Goal: Transaction & Acquisition: Purchase product/service

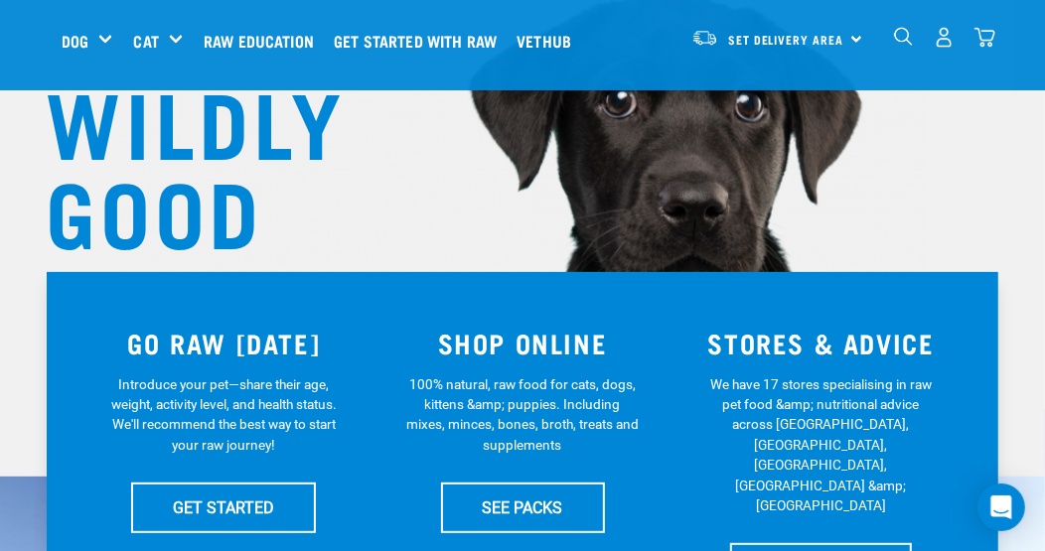
scroll to position [98, 0]
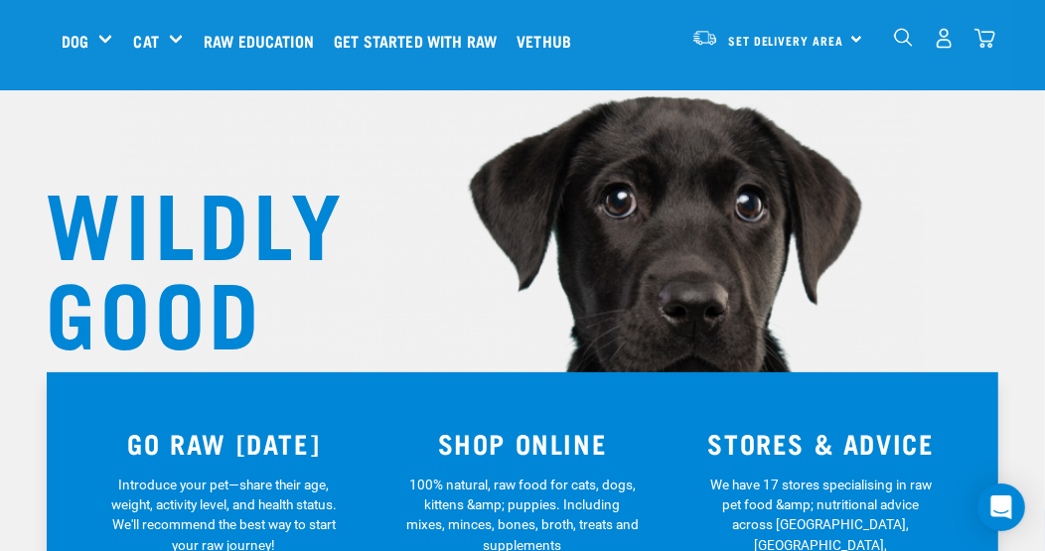
click at [941, 34] on img "dropdown navigation" at bounding box center [943, 38] width 21 height 21
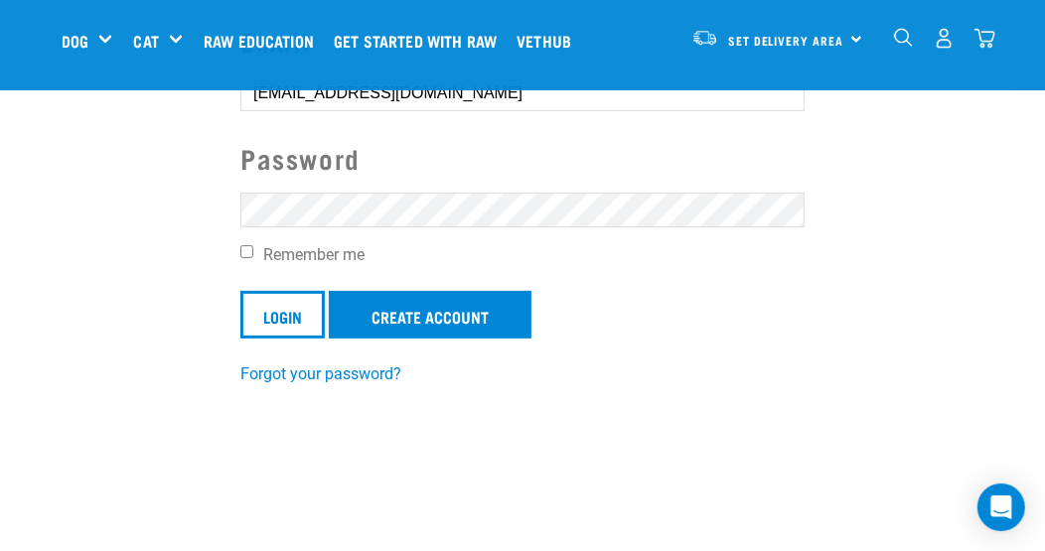
scroll to position [199, 0]
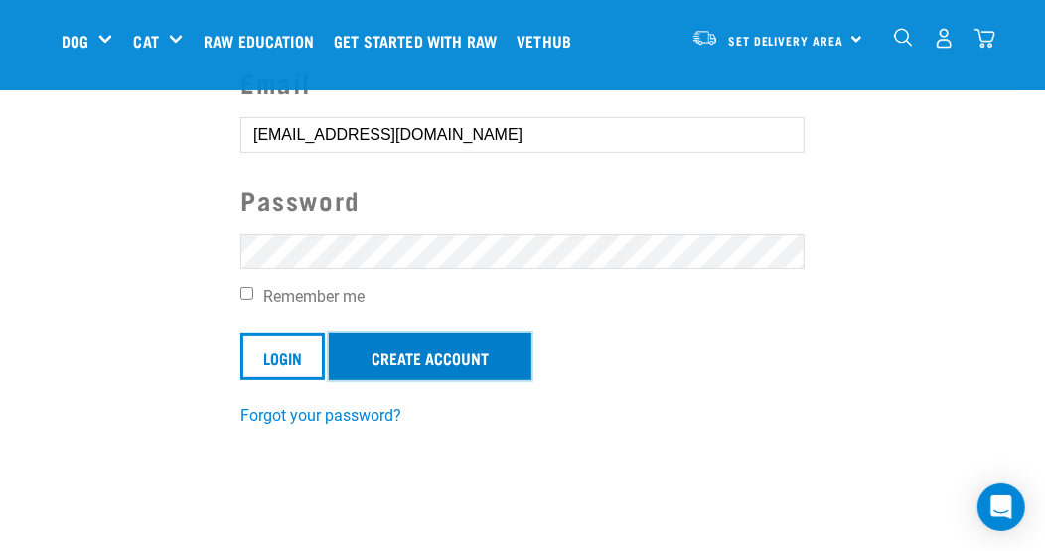
drag, startPoint x: 388, startPoint y: 359, endPoint x: 395, endPoint y: 349, distance: 12.9
click at [388, 359] on link "Create Account" at bounding box center [430, 357] width 203 height 48
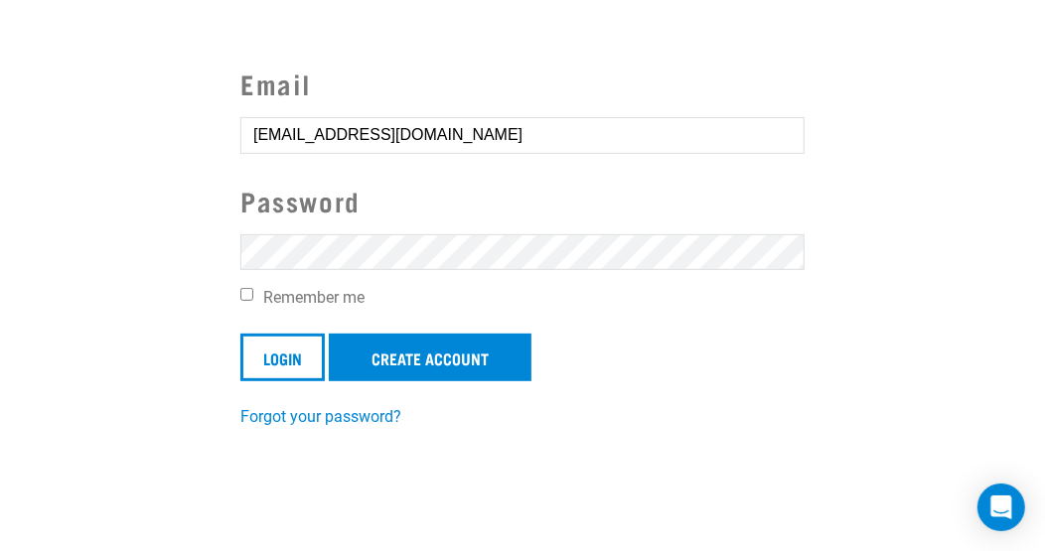
click at [242, 294] on input "Remember me" at bounding box center [246, 294] width 13 height 13
checkbox input "true"
click at [267, 349] on input "Login" at bounding box center [282, 358] width 84 height 48
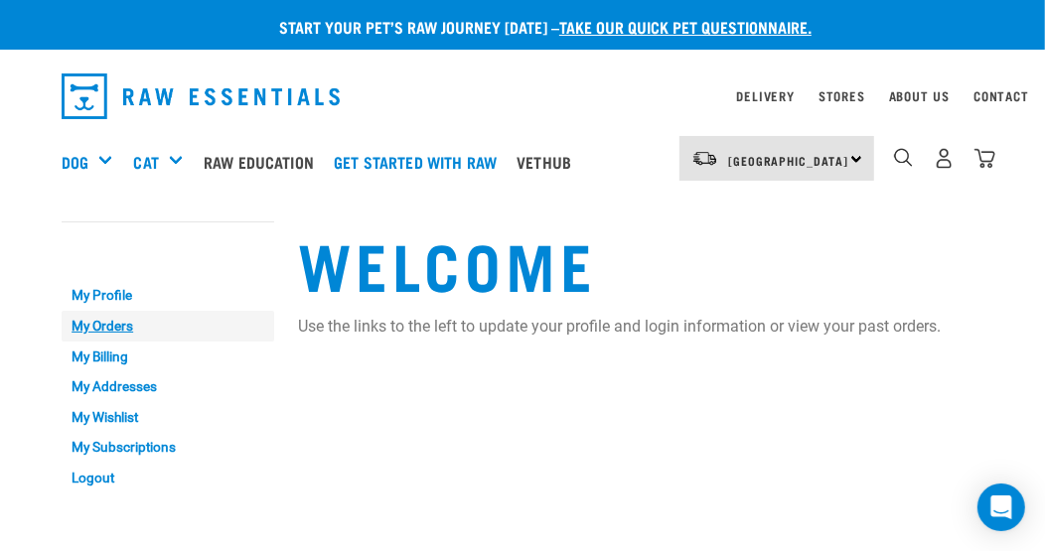
click at [107, 327] on link "My Orders" at bounding box center [168, 326] width 213 height 31
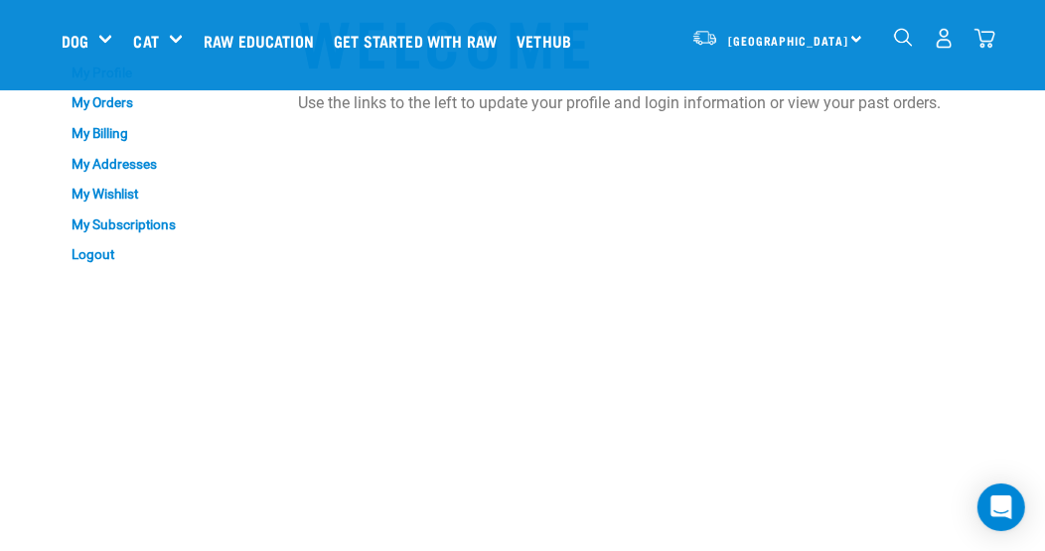
scroll to position [98, 0]
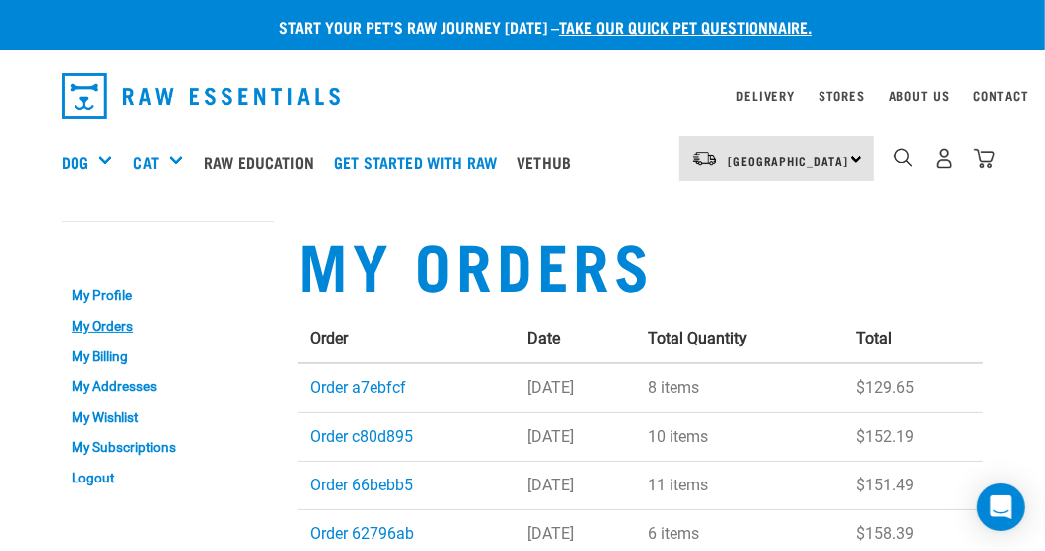
drag, startPoint x: 380, startPoint y: 383, endPoint x: 401, endPoint y: 373, distance: 23.1
click at [380, 383] on link "Order a7ebfcf" at bounding box center [358, 387] width 96 height 19
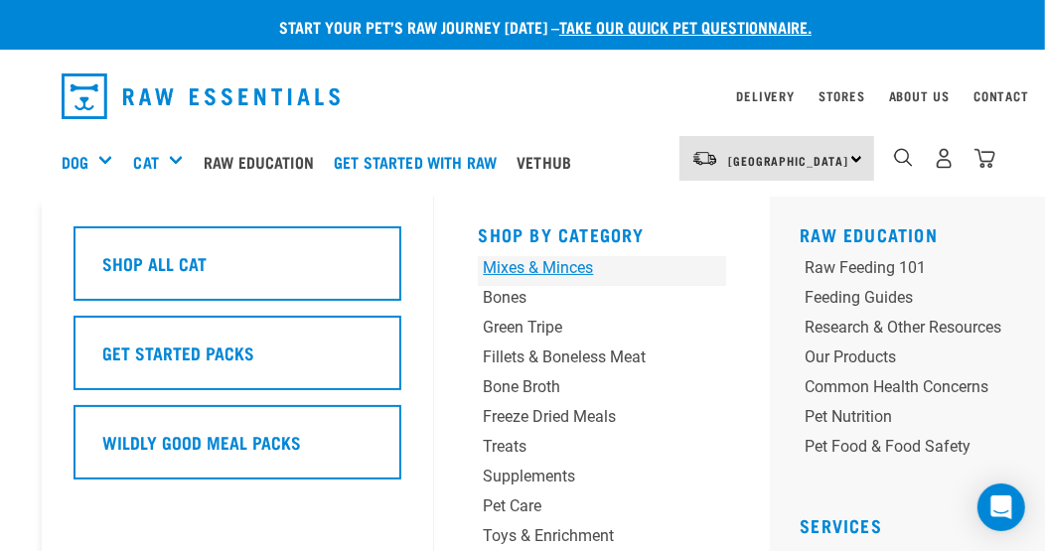
click at [497, 262] on div "Mixes & Minces" at bounding box center [581, 268] width 196 height 24
click at [554, 262] on div "Mixes & Minces" at bounding box center [581, 268] width 196 height 24
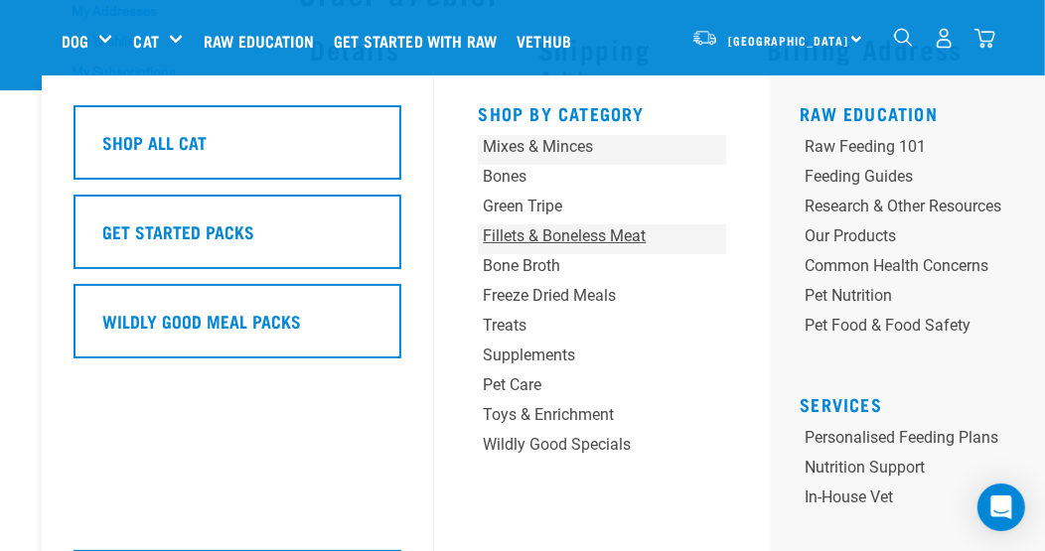
scroll to position [397, 0]
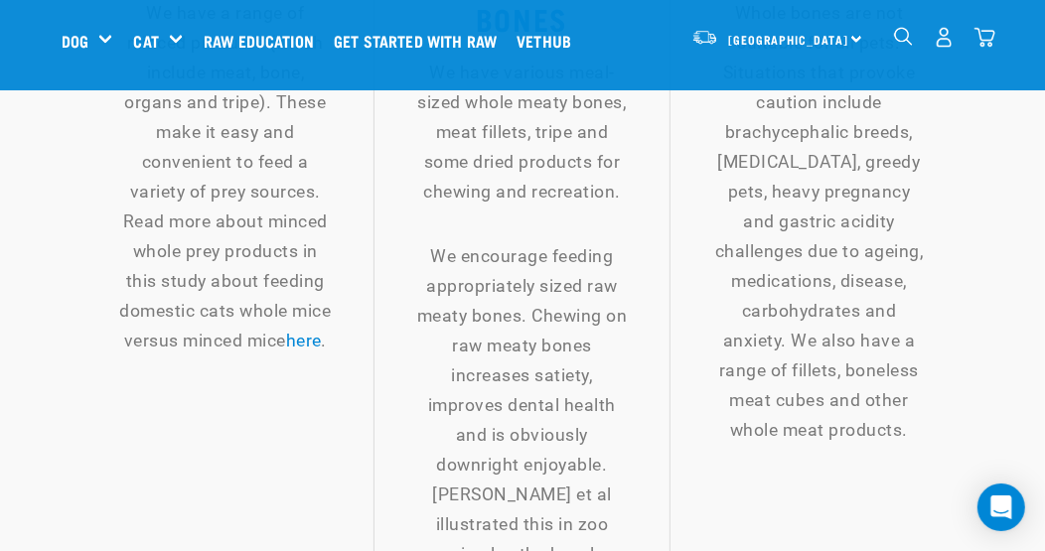
scroll to position [3575, 0]
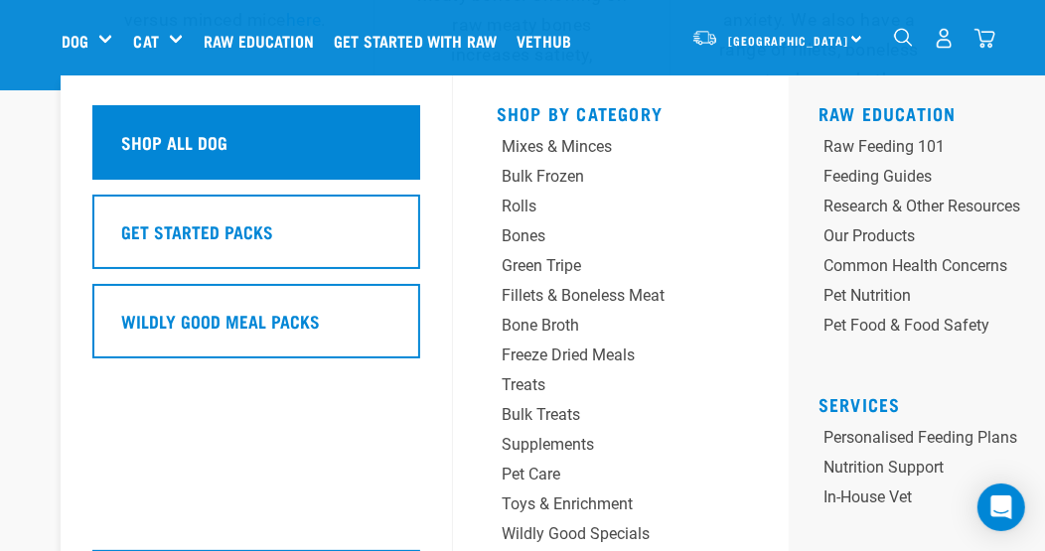
drag, startPoint x: 144, startPoint y: 143, endPoint x: 364, endPoint y: 177, distance: 223.0
click at [144, 143] on h5 "Shop All Dog" at bounding box center [174, 142] width 106 height 26
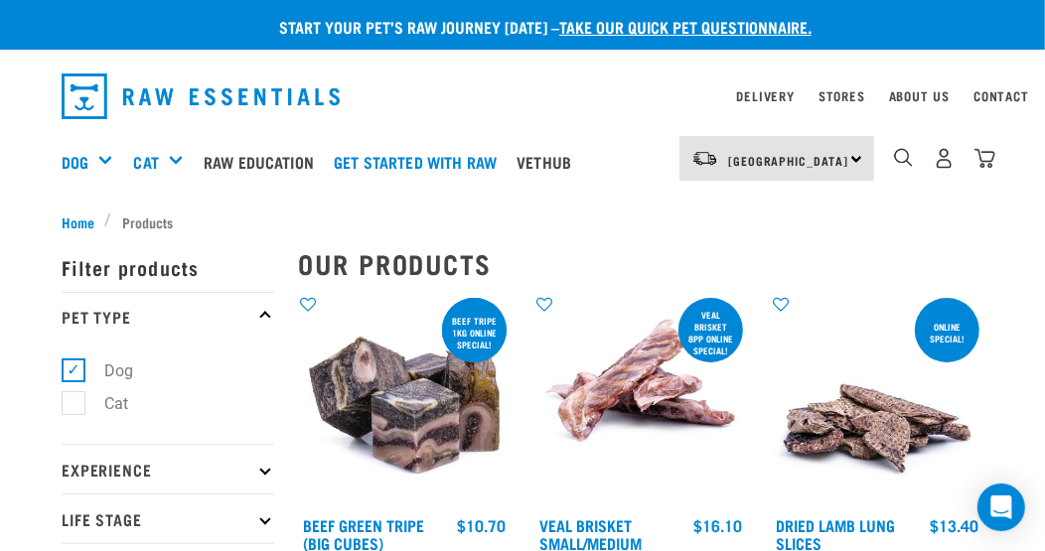
scroll to position [98, 0]
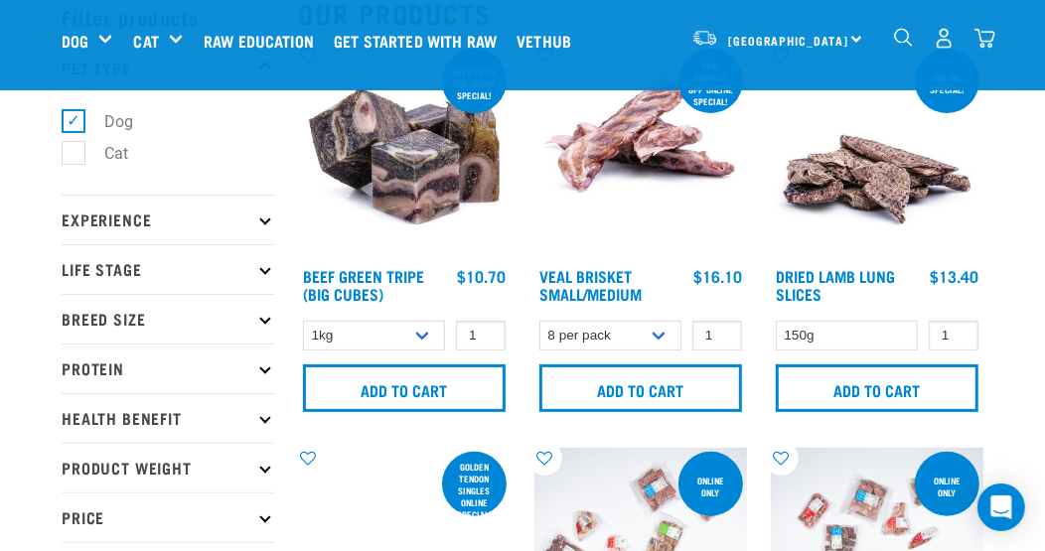
click at [247, 218] on p "Experience" at bounding box center [168, 220] width 213 height 50
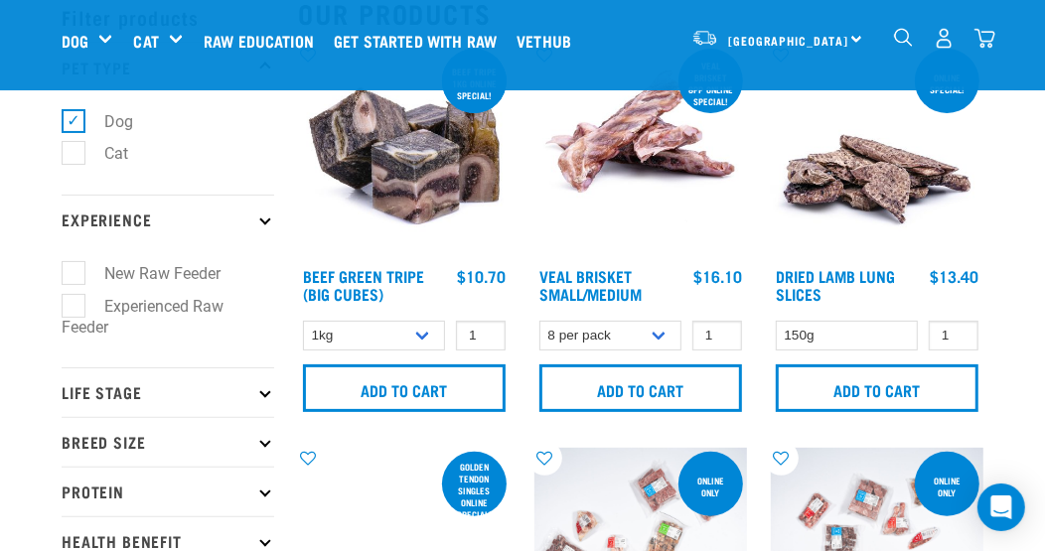
click at [66, 302] on label "Experienced Raw Feeder" at bounding box center [143, 317] width 162 height 46
click at [66, 302] on input "Experienced Raw Feeder" at bounding box center [68, 302] width 13 height 13
checkbox input "true"
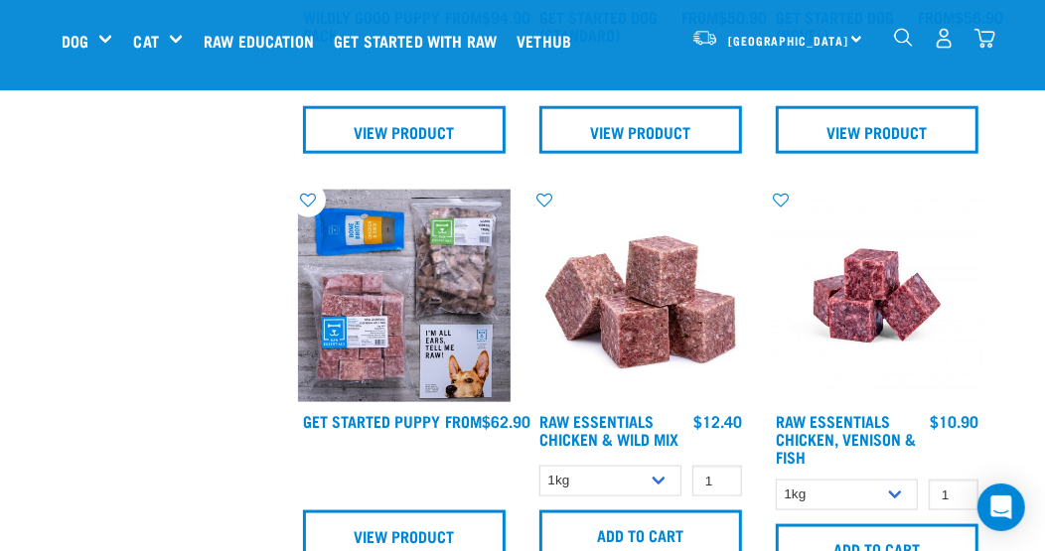
scroll to position [1192, 0]
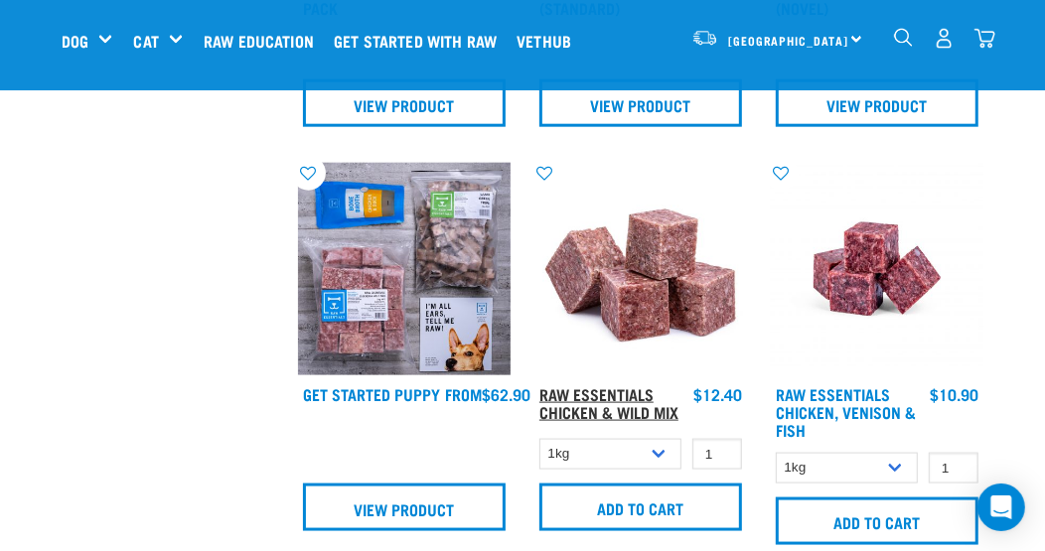
click at [613, 397] on link "Raw Essentials Chicken & Wild Mix" at bounding box center [608, 402] width 139 height 27
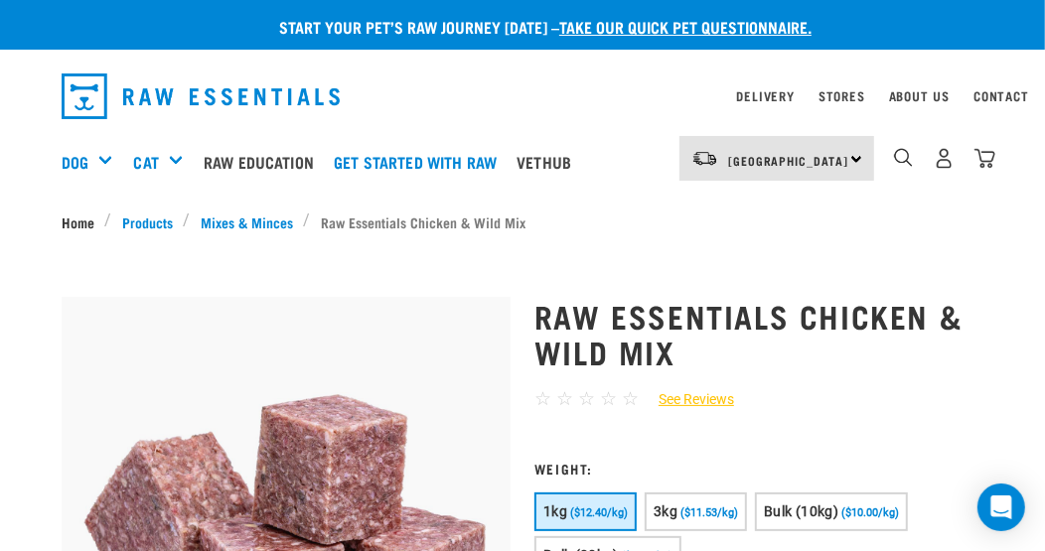
click at [68, 217] on link "Home" at bounding box center [84, 222] width 44 height 21
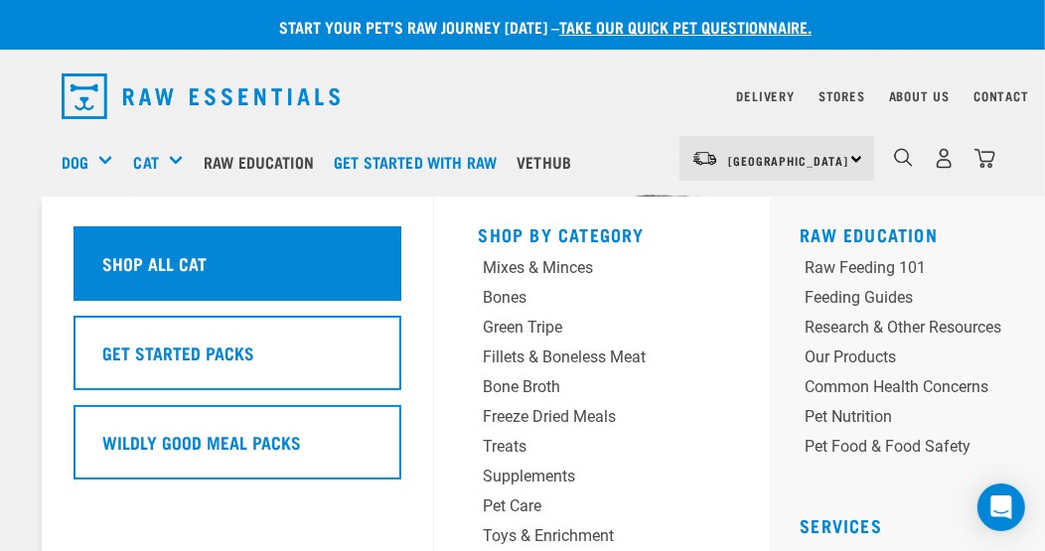
click at [150, 254] on h5 "Shop All Cat" at bounding box center [154, 263] width 104 height 26
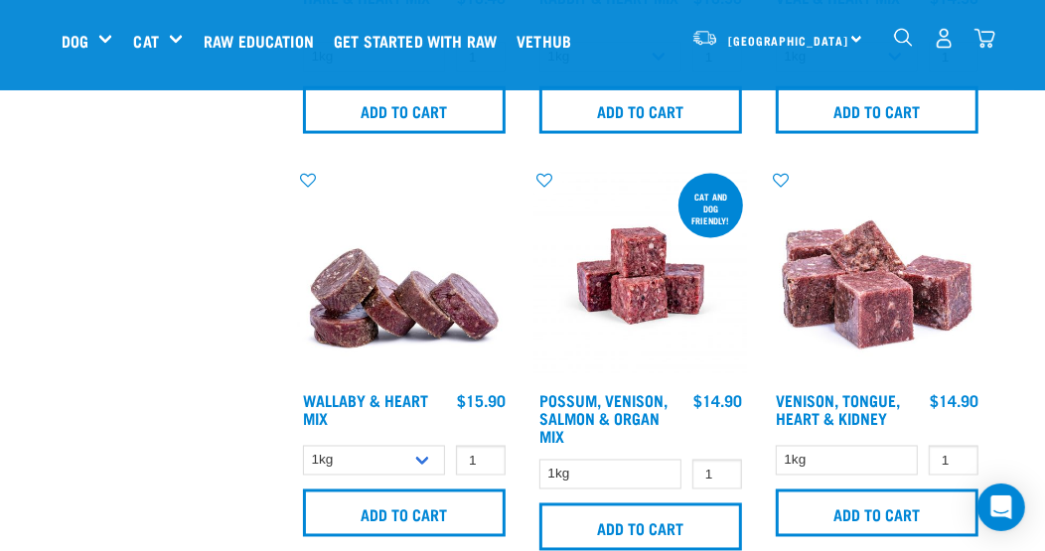
scroll to position [1687, 0]
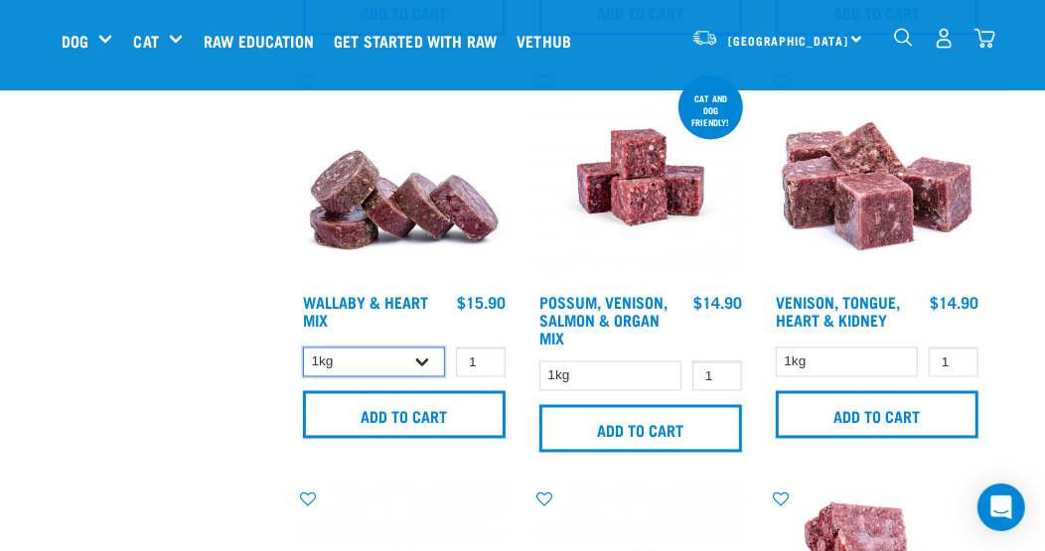
click at [423, 360] on select "1kg 3kg" at bounding box center [374, 363] width 142 height 31
select select "767"
click at [303, 348] on select "1kg 3kg" at bounding box center [374, 363] width 142 height 31
click at [483, 358] on input "0" at bounding box center [481, 363] width 50 height 31
click at [488, 353] on input "1" at bounding box center [481, 363] width 50 height 31
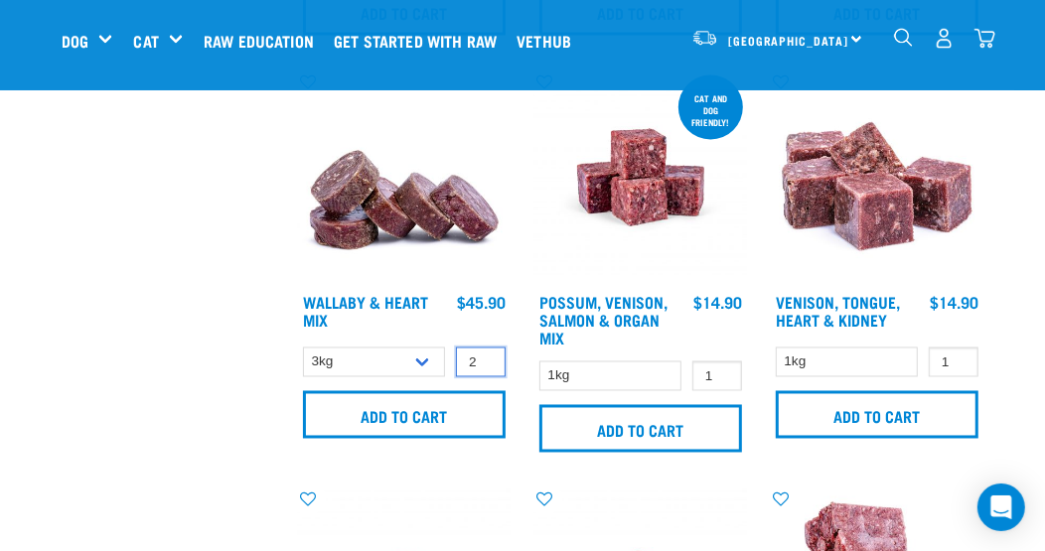
type input "2"
click at [488, 353] on input "2" at bounding box center [481, 363] width 50 height 31
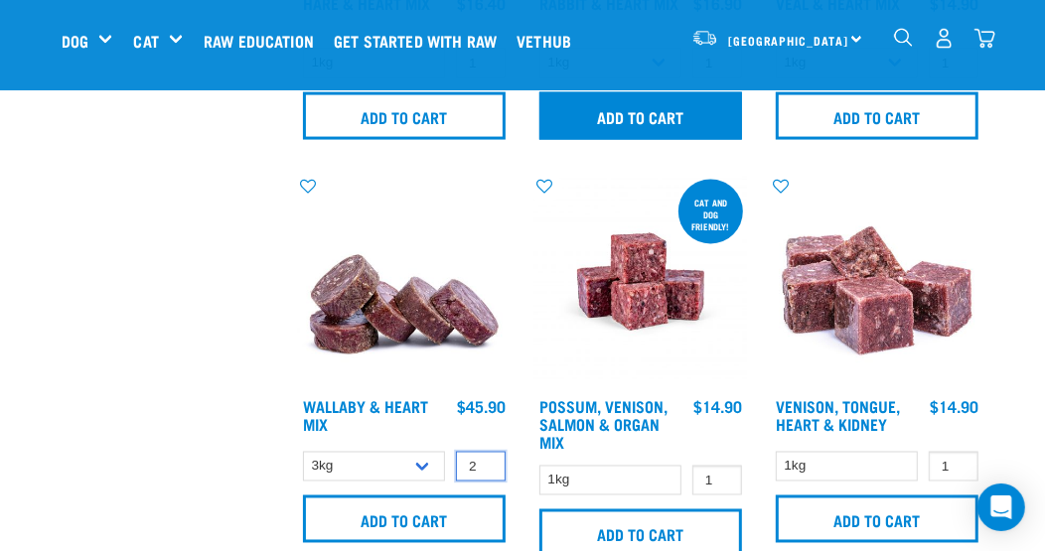
scroll to position [1589, 0]
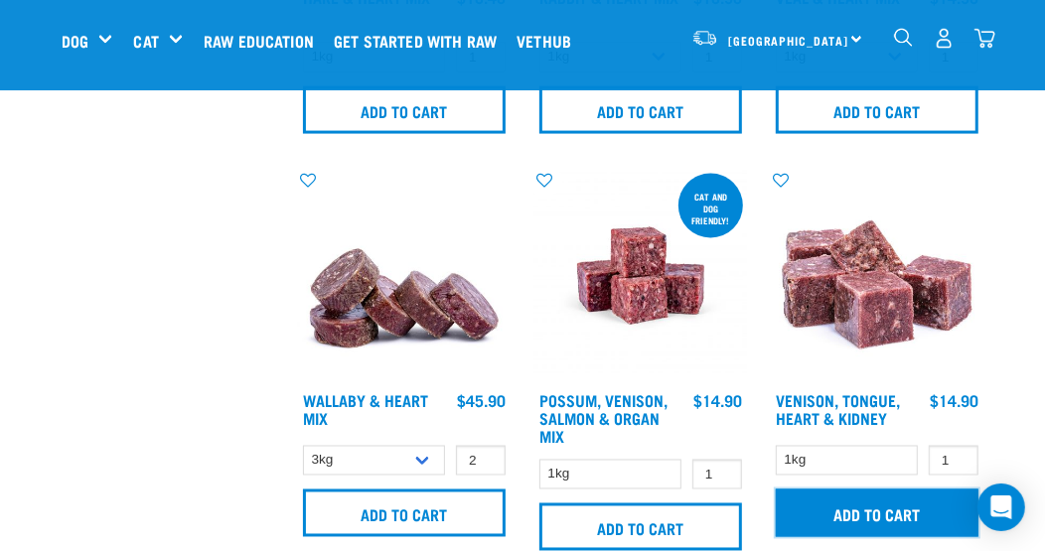
click at [872, 516] on input "Add to cart" at bounding box center [877, 514] width 203 height 48
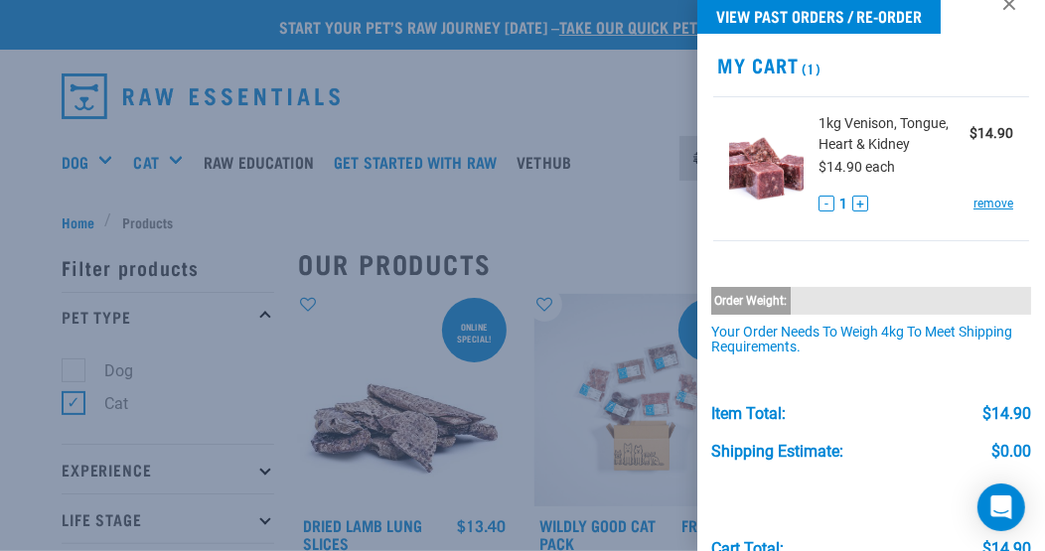
scroll to position [0, 0]
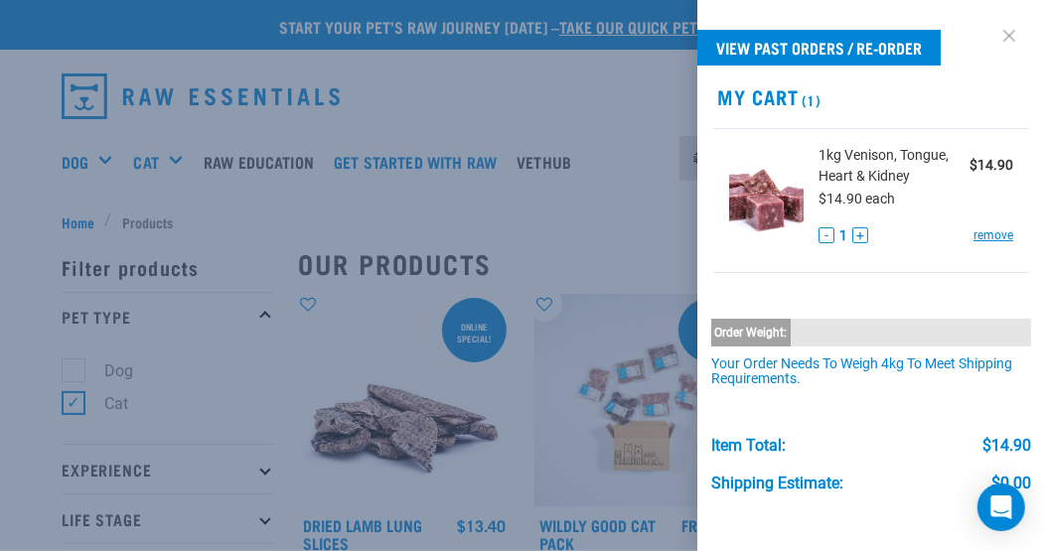
click at [993, 31] on link at bounding box center [1009, 36] width 32 height 32
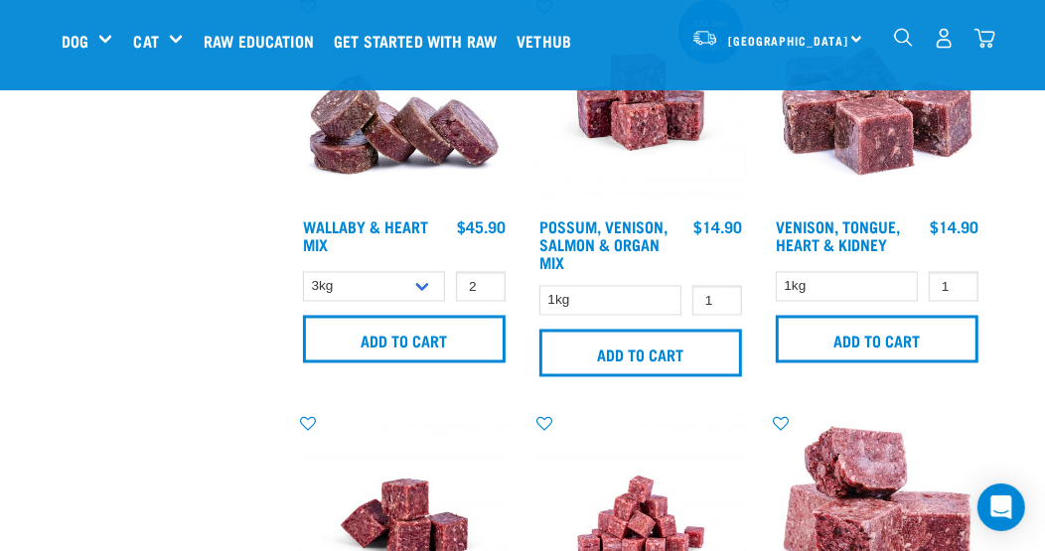
scroll to position [1787, 0]
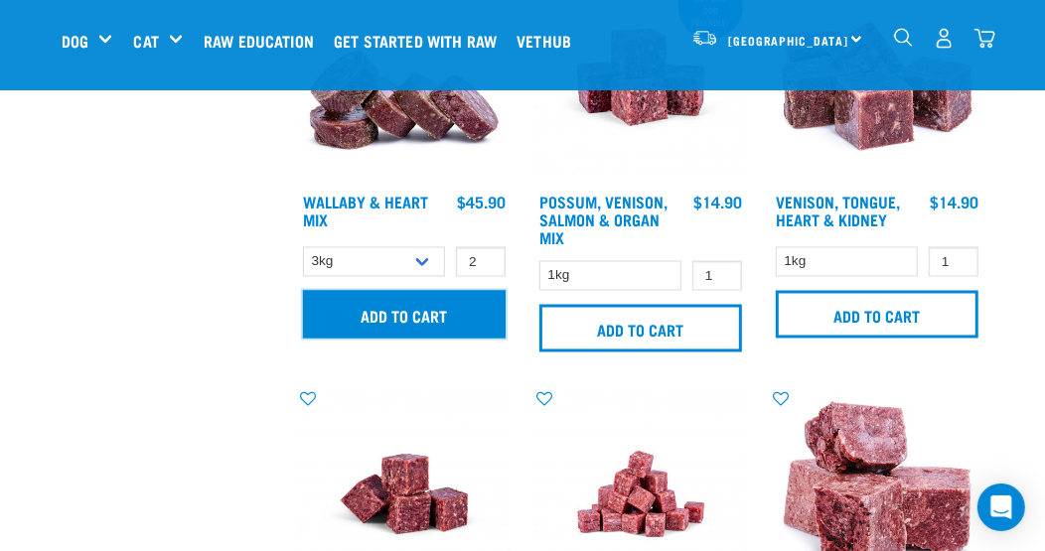
click at [383, 306] on input "Add to cart" at bounding box center [404, 315] width 203 height 48
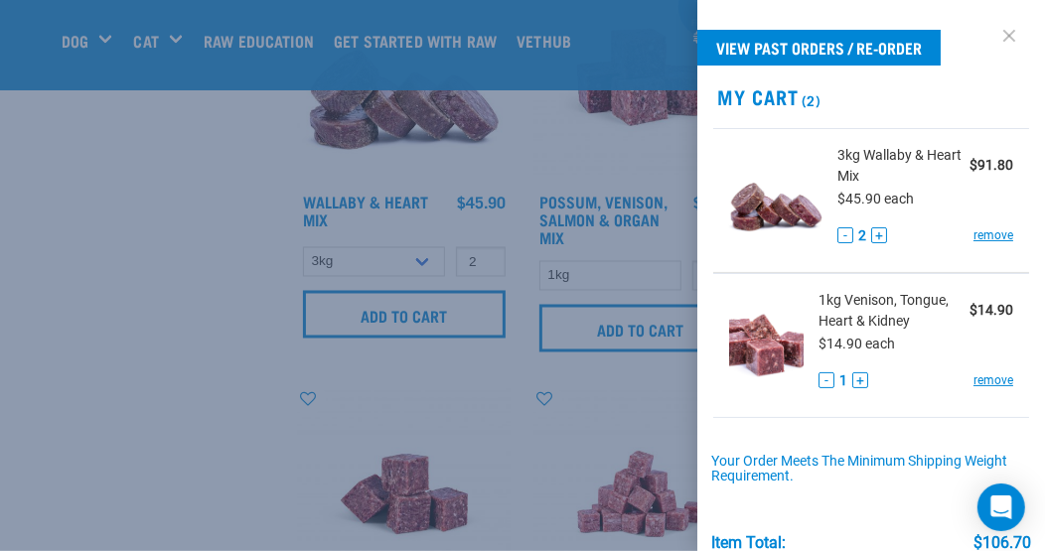
click at [993, 41] on link at bounding box center [1009, 36] width 32 height 32
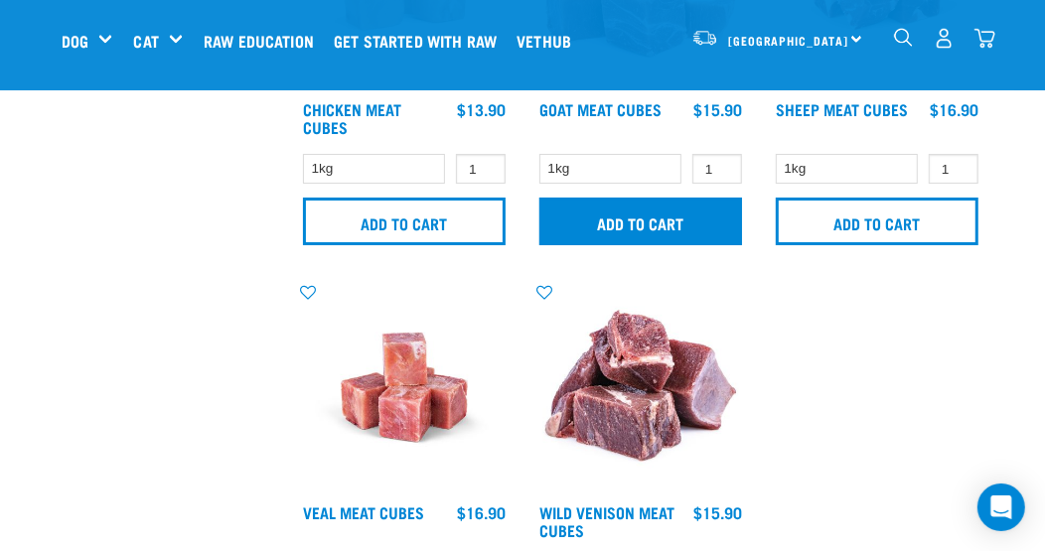
scroll to position [4171, 0]
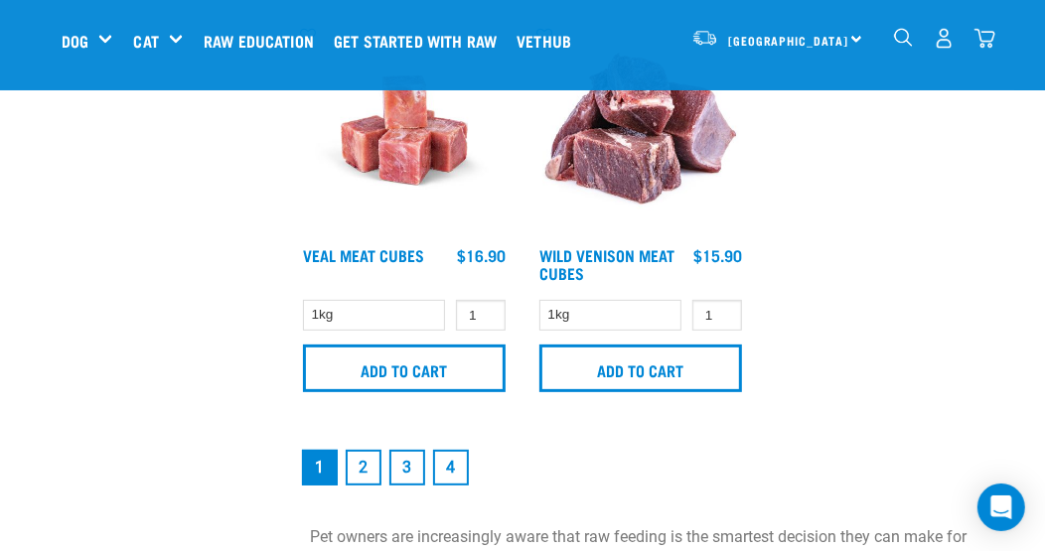
click at [453, 462] on link "4" at bounding box center [451, 468] width 36 height 36
click at [453, 460] on link "4" at bounding box center [451, 468] width 36 height 36
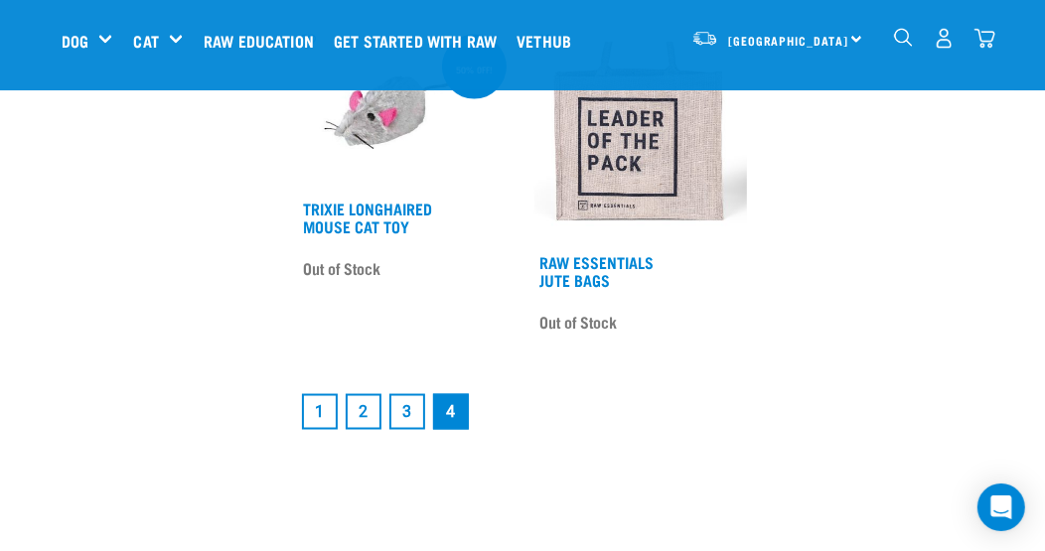
scroll to position [1490, 0]
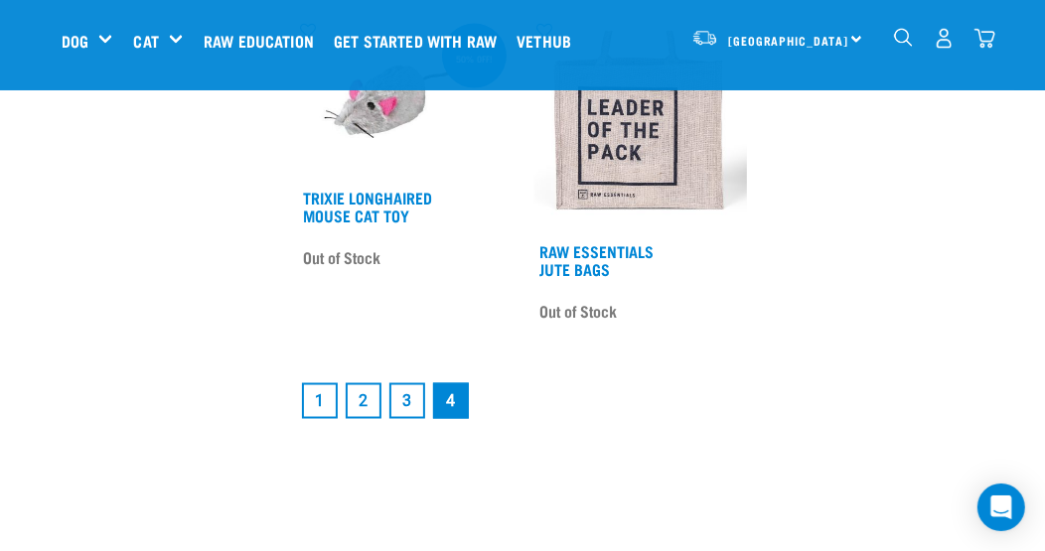
click at [406, 393] on link "3" at bounding box center [407, 401] width 36 height 36
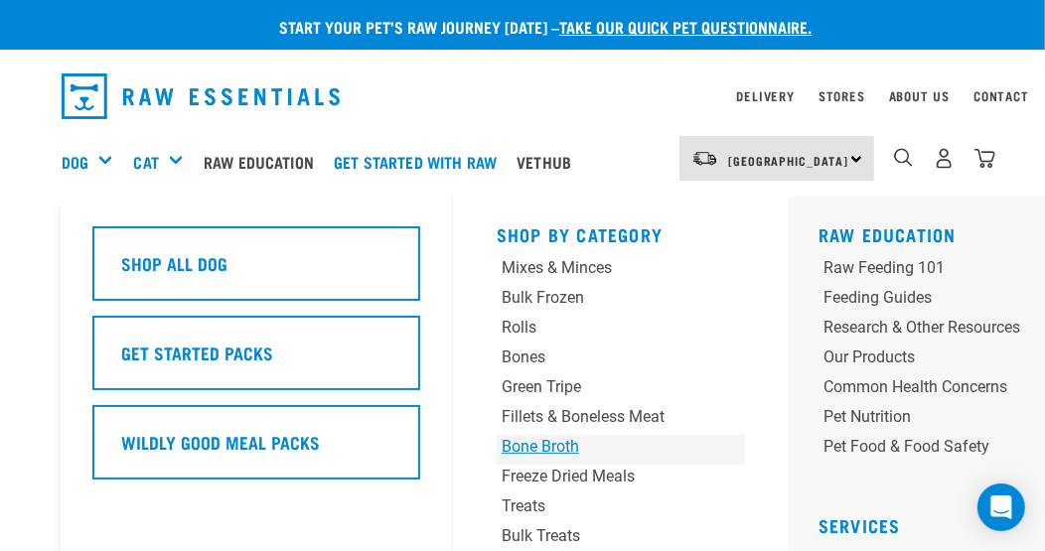
click at [566, 446] on div "Bone Broth" at bounding box center [599, 447] width 196 height 24
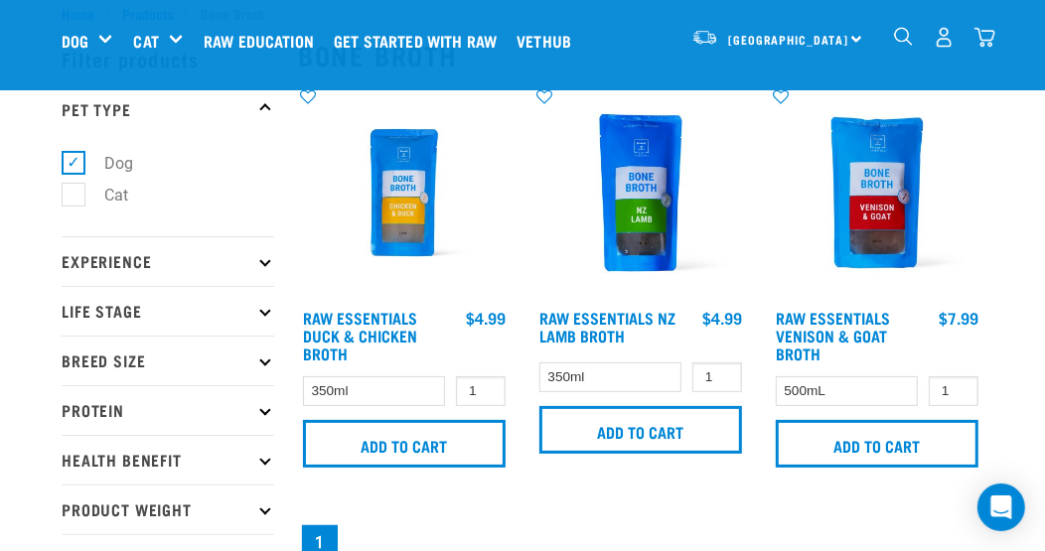
scroll to position [98, 0]
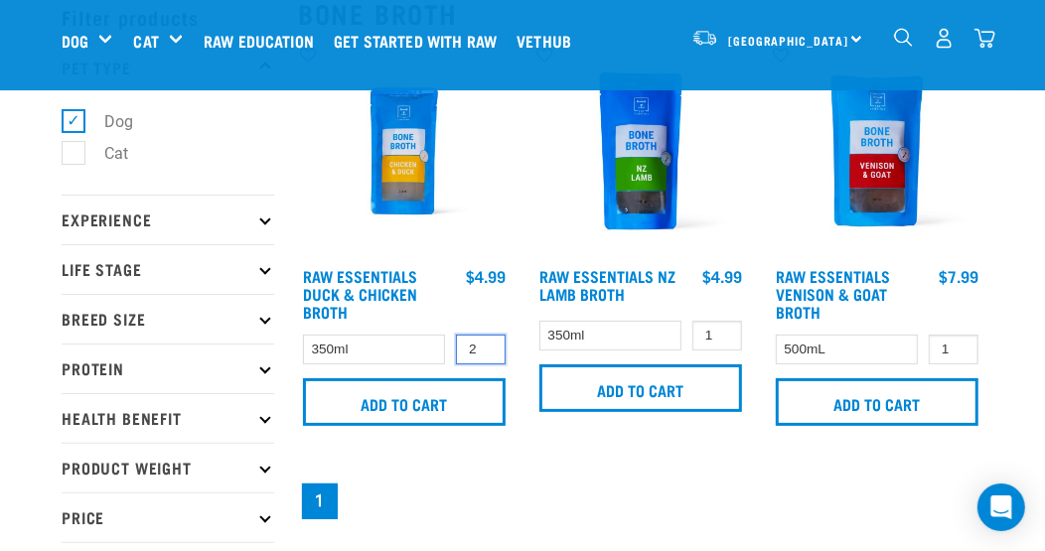
type input "2"
click at [483, 342] on input "2" at bounding box center [481, 350] width 50 height 31
type input "2"
click at [722, 327] on input "2" at bounding box center [717, 336] width 50 height 31
type input "3"
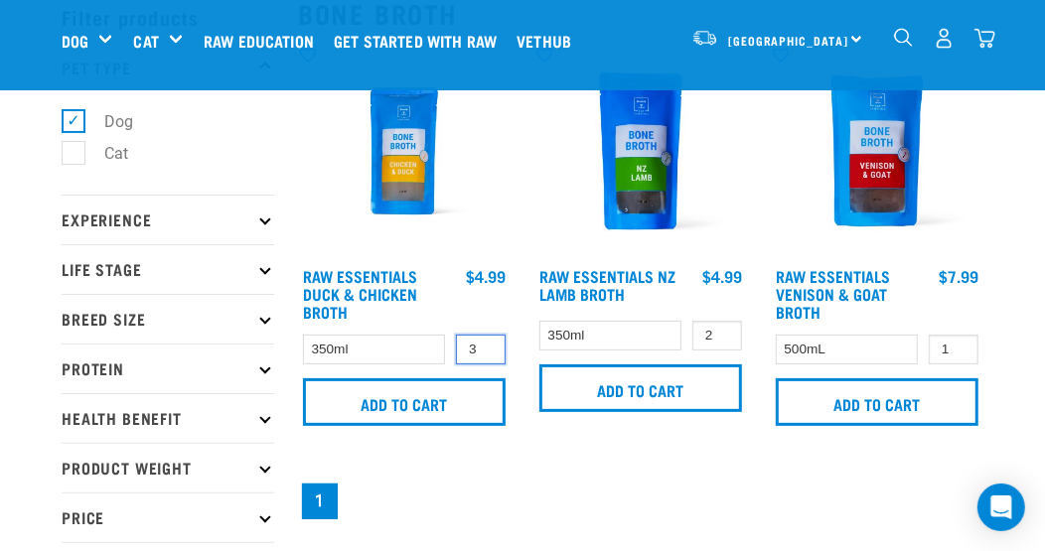
click at [487, 341] on input "3" at bounding box center [481, 350] width 50 height 31
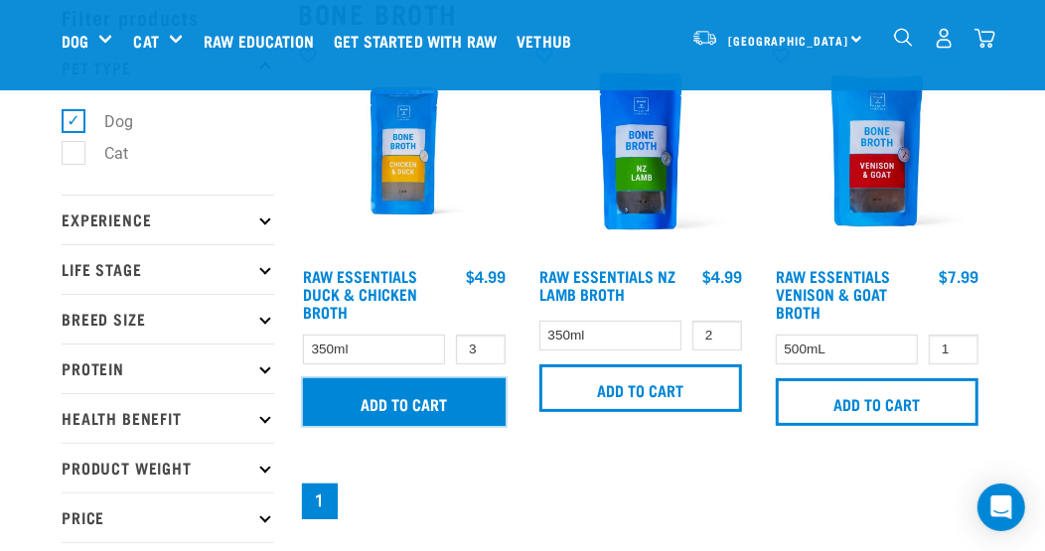
click at [394, 410] on input "Add to cart" at bounding box center [404, 402] width 203 height 48
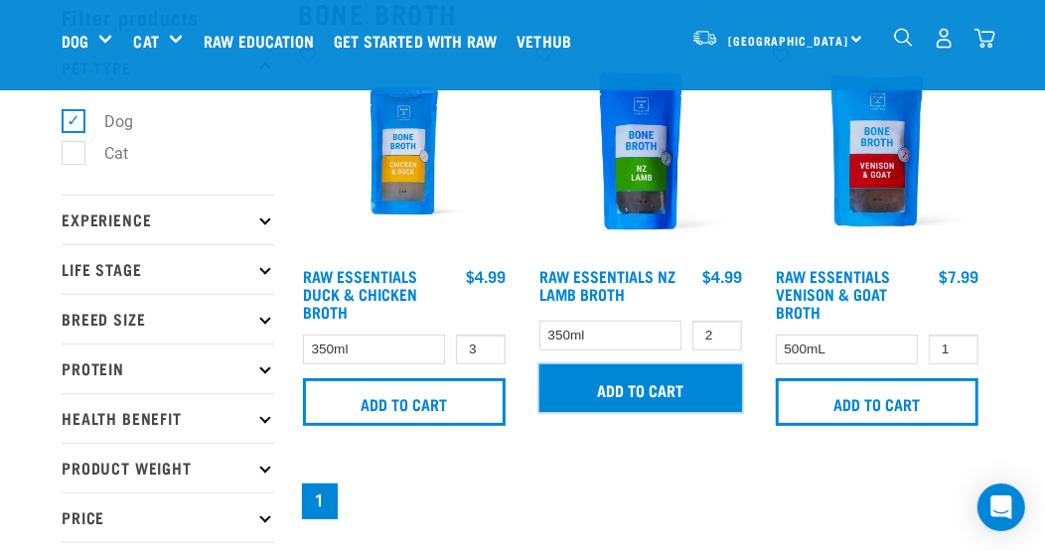
click at [660, 387] on input "Add to cart" at bounding box center [640, 388] width 203 height 48
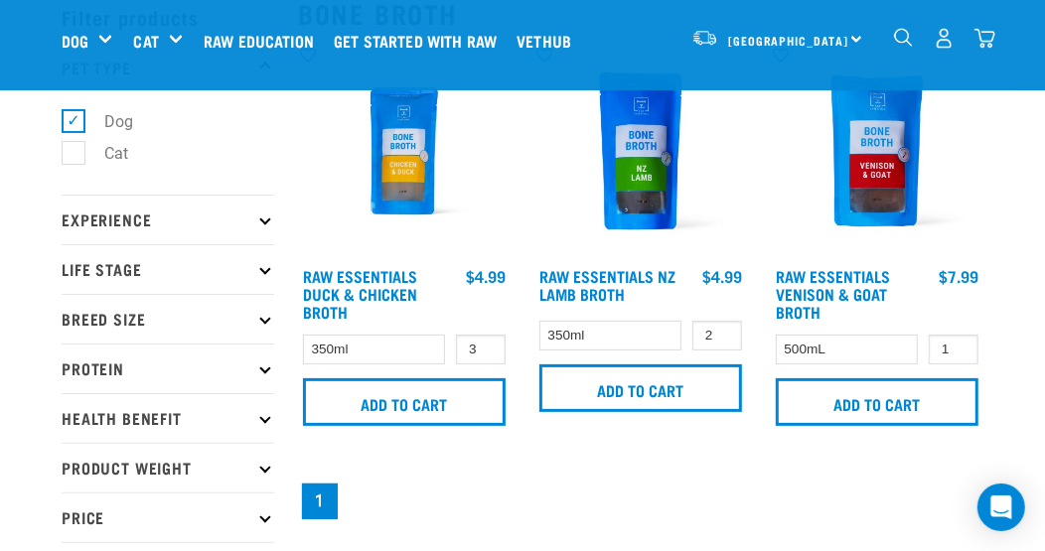
click at [981, 35] on img "dropdown navigation" at bounding box center [984, 38] width 21 height 21
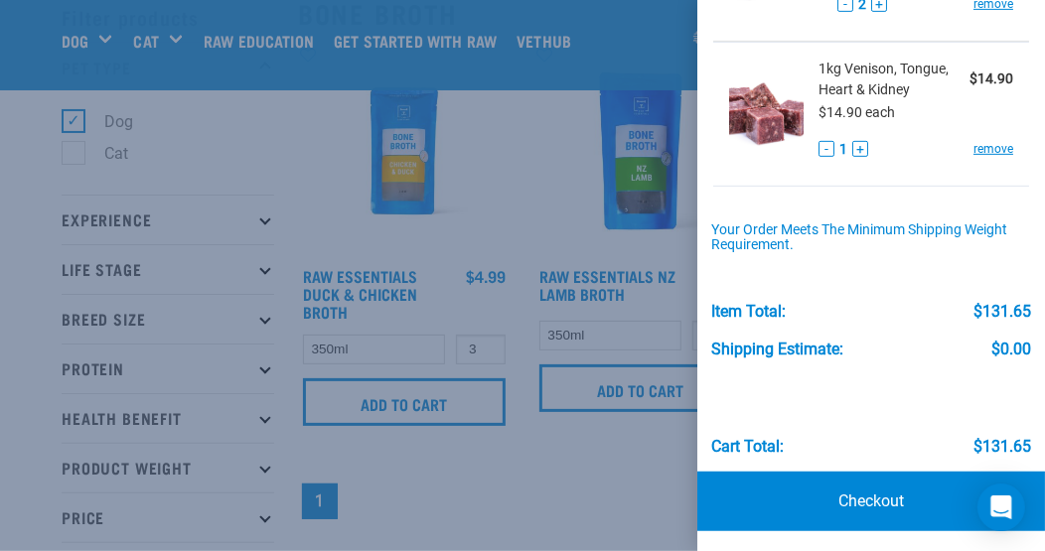
scroll to position [199, 0]
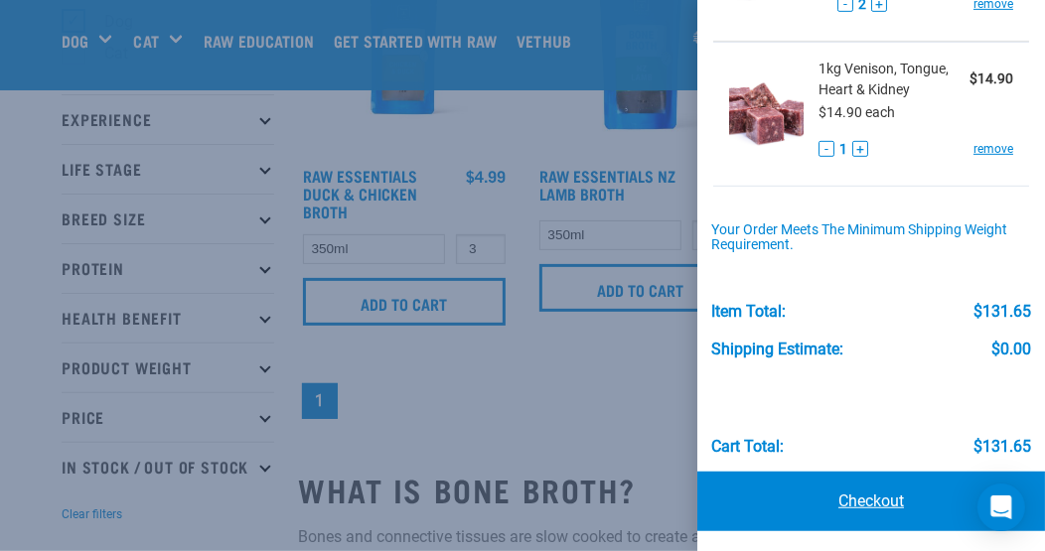
click at [853, 492] on link "Checkout" at bounding box center [871, 502] width 348 height 60
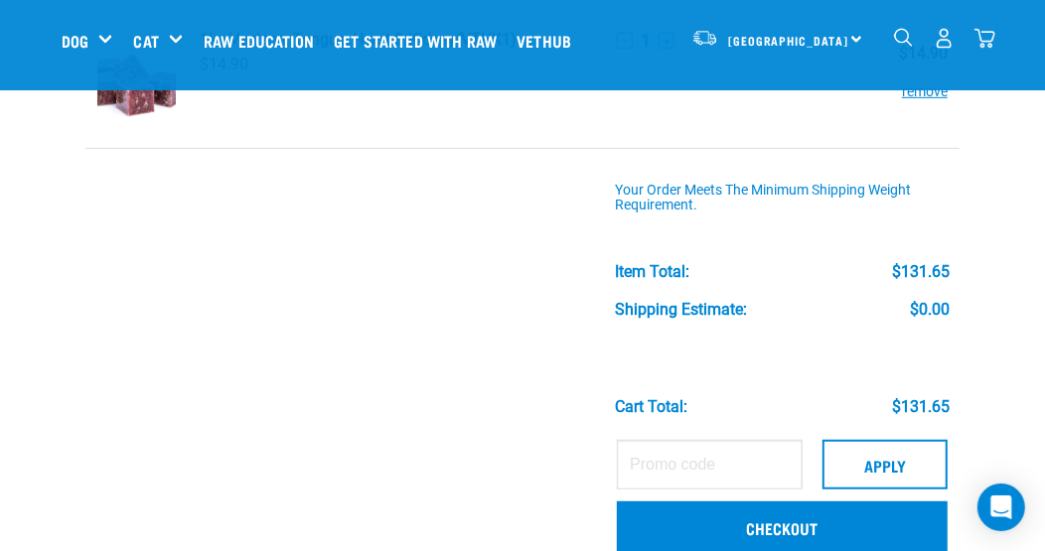
scroll to position [596, 0]
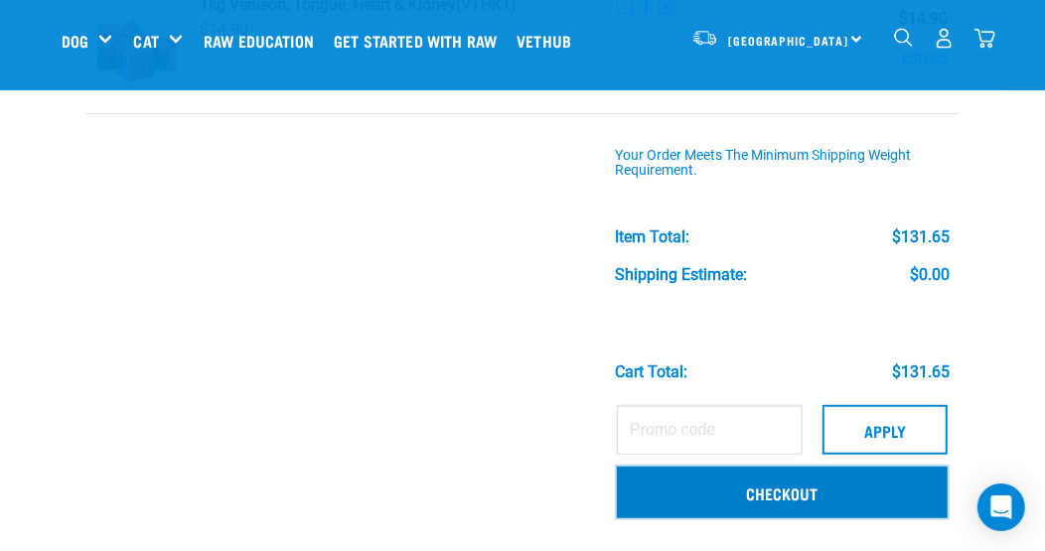
click at [803, 490] on link "Checkout" at bounding box center [782, 493] width 331 height 52
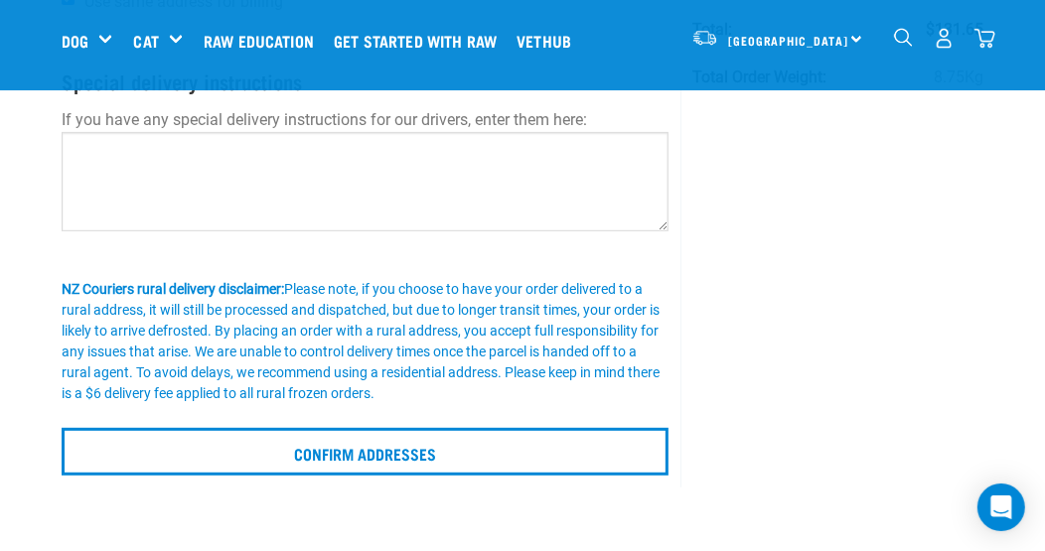
scroll to position [397, 0]
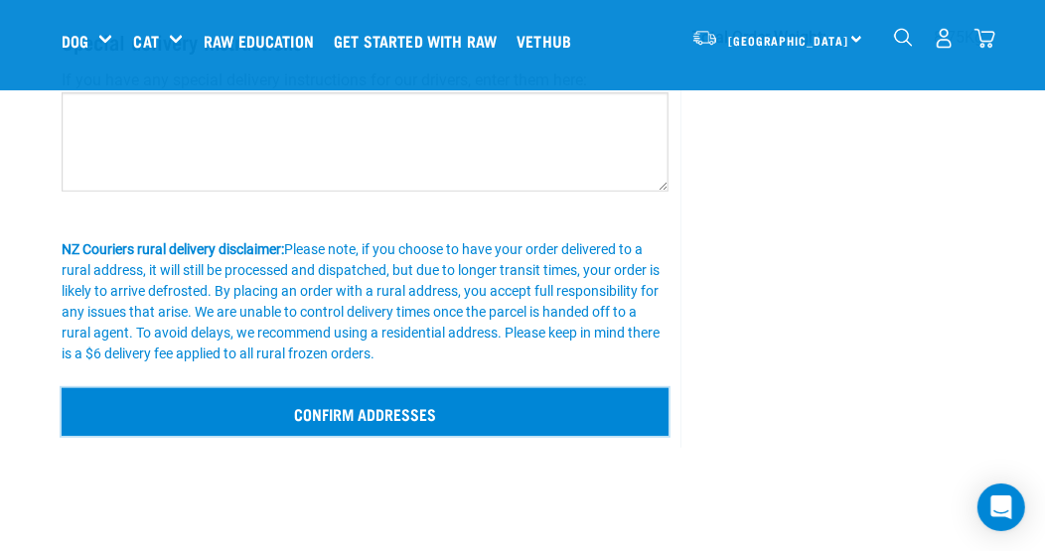
click at [394, 417] on input "Confirm addresses" at bounding box center [365, 412] width 607 height 48
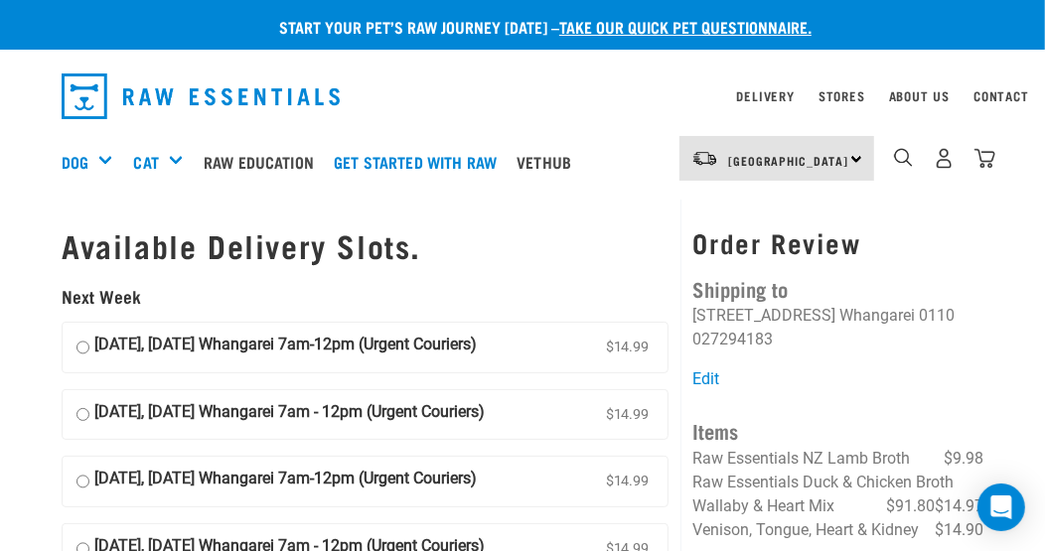
click at [80, 476] on input "28 August, Thursday Whangarei 7am-12pm (Urgent Couriers) $14.99" at bounding box center [82, 482] width 13 height 30
radio input "true"
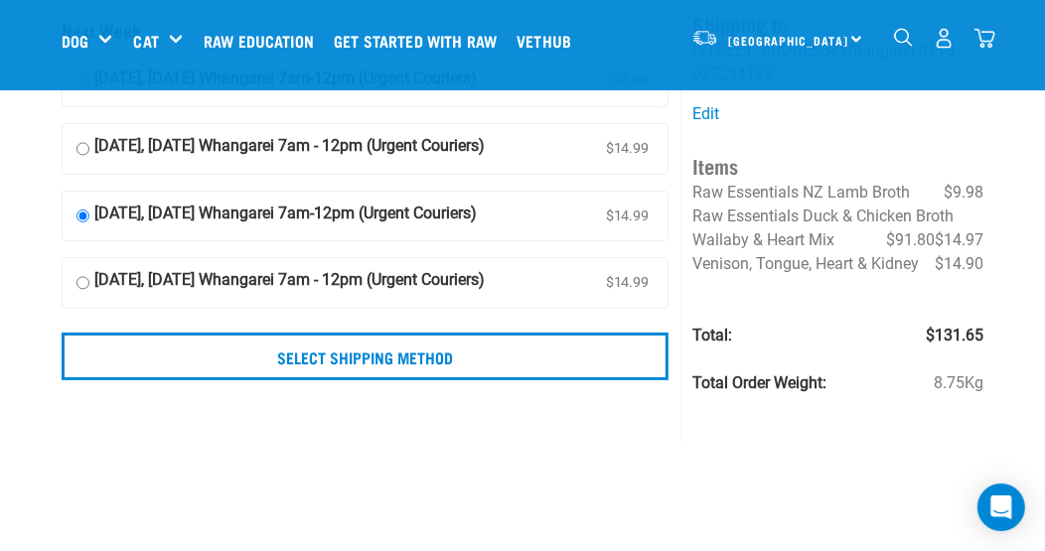
scroll to position [199, 0]
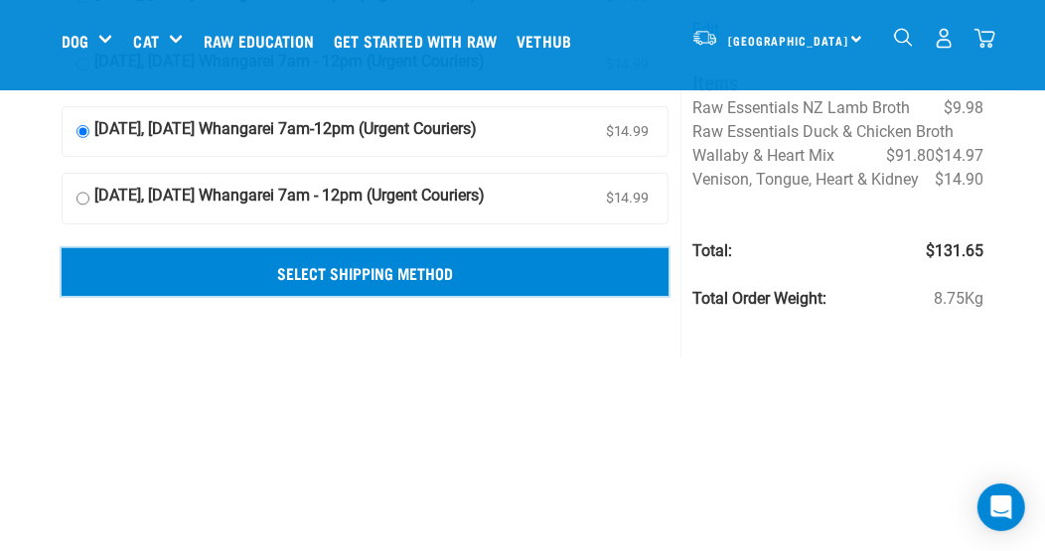
click at [474, 259] on input "Select Shipping Method" at bounding box center [365, 272] width 607 height 48
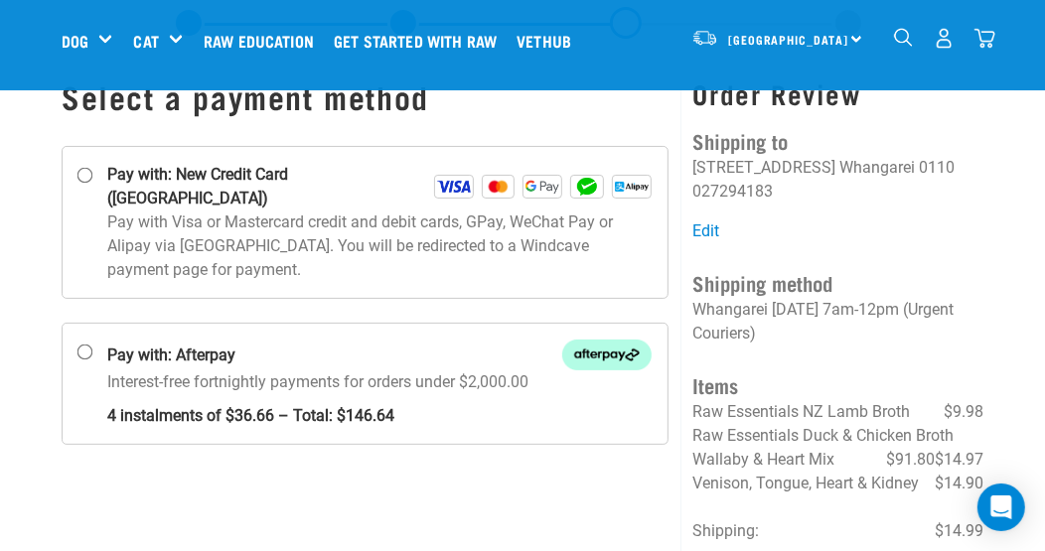
scroll to position [98, 0]
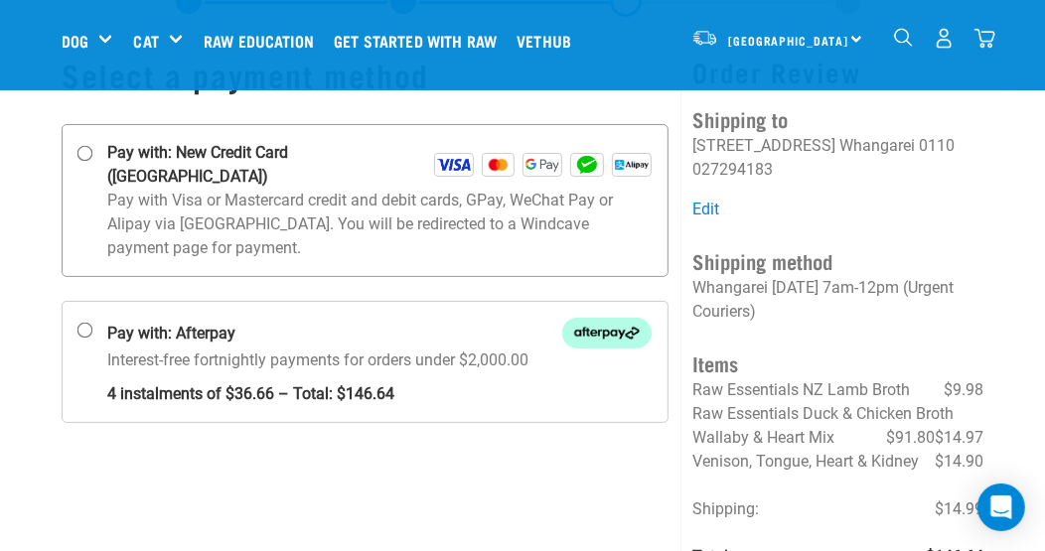
click at [80, 152] on input "Pay with: New Credit Card ([GEOGRAPHIC_DATA])" at bounding box center [85, 154] width 16 height 16
radio input "true"
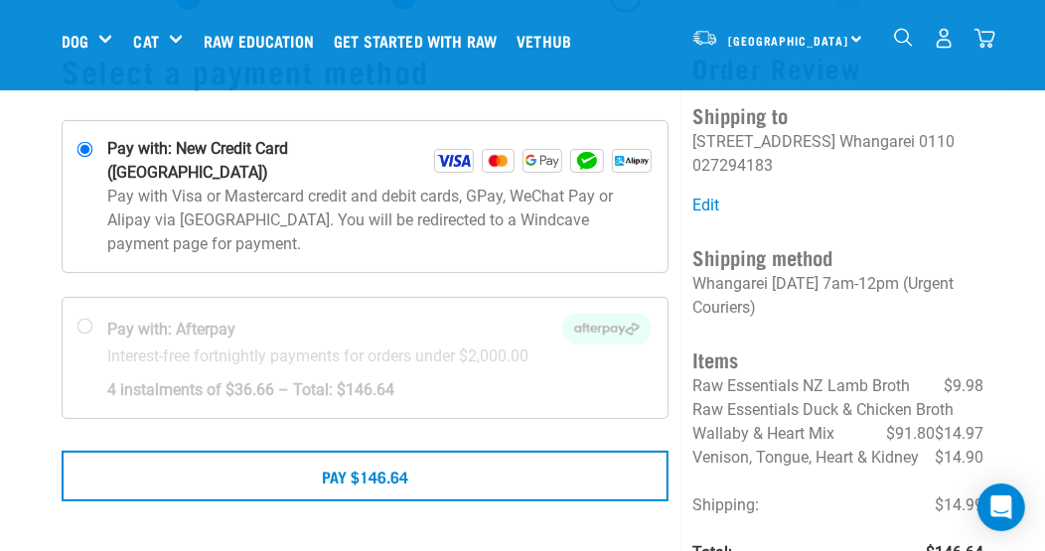
scroll to position [98, 0]
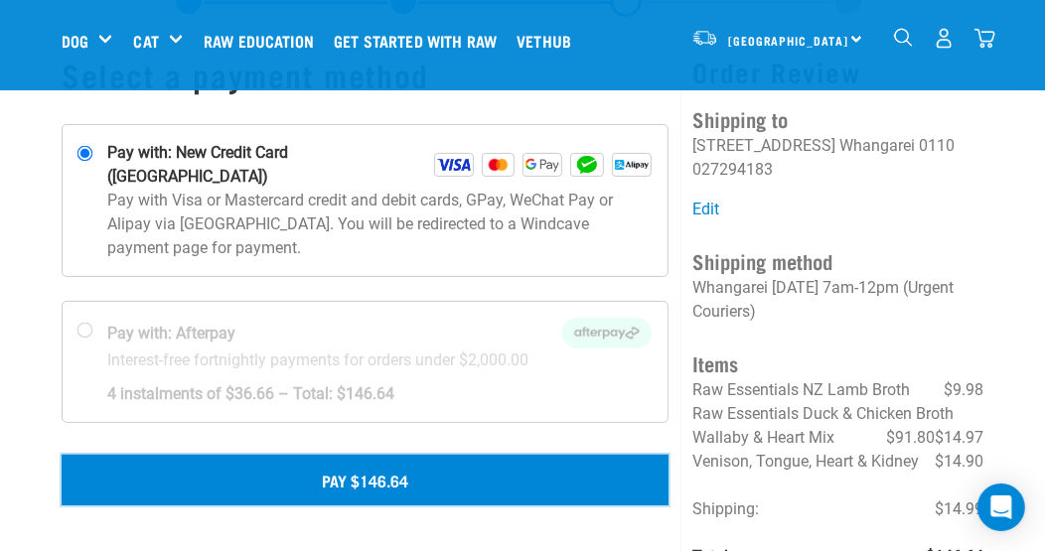
click at [312, 455] on button "Pay $146.64" at bounding box center [365, 480] width 607 height 50
